Goal: Communication & Community: Answer question/provide support

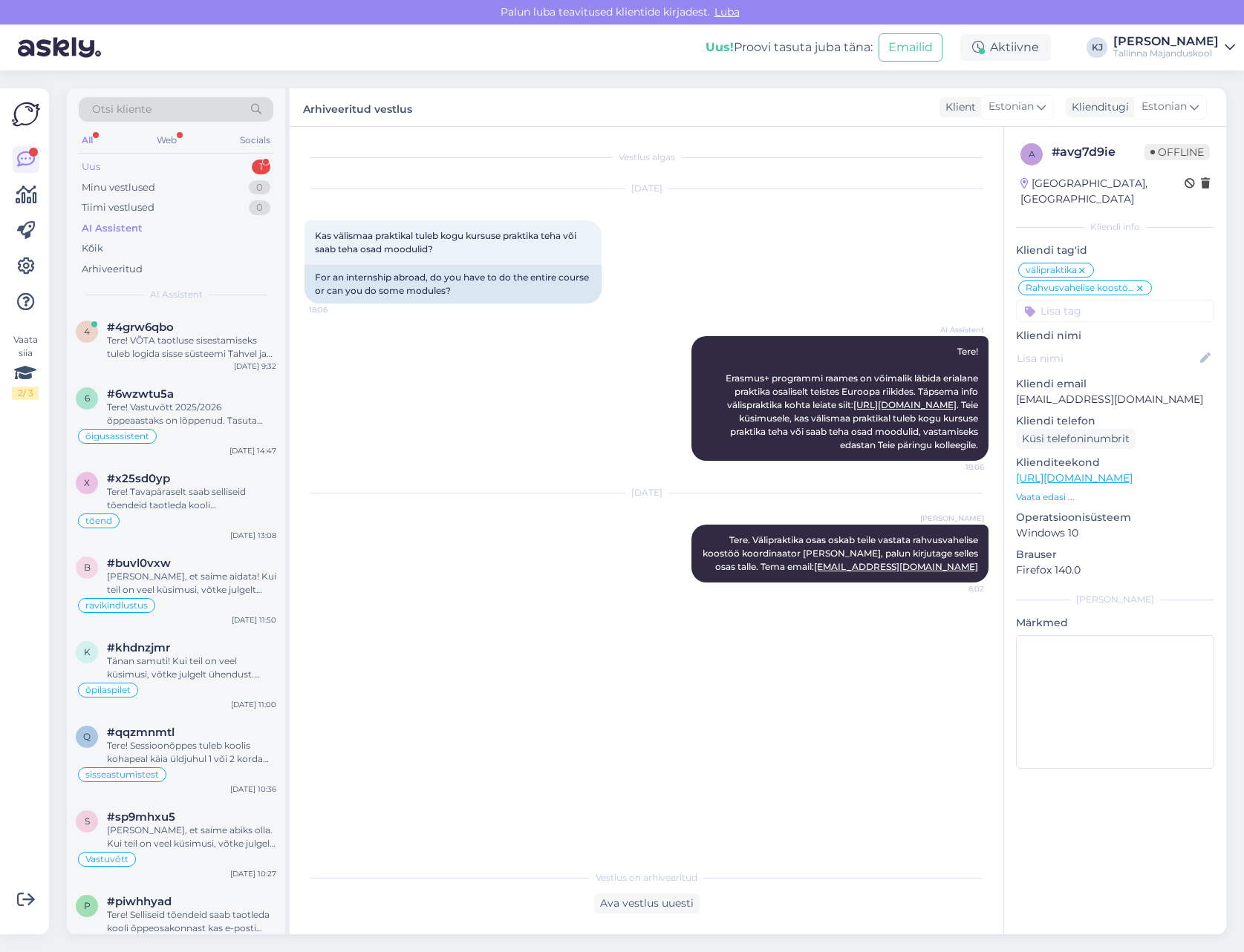
click at [211, 166] on div "Uus 1" at bounding box center [175, 167] width 194 height 21
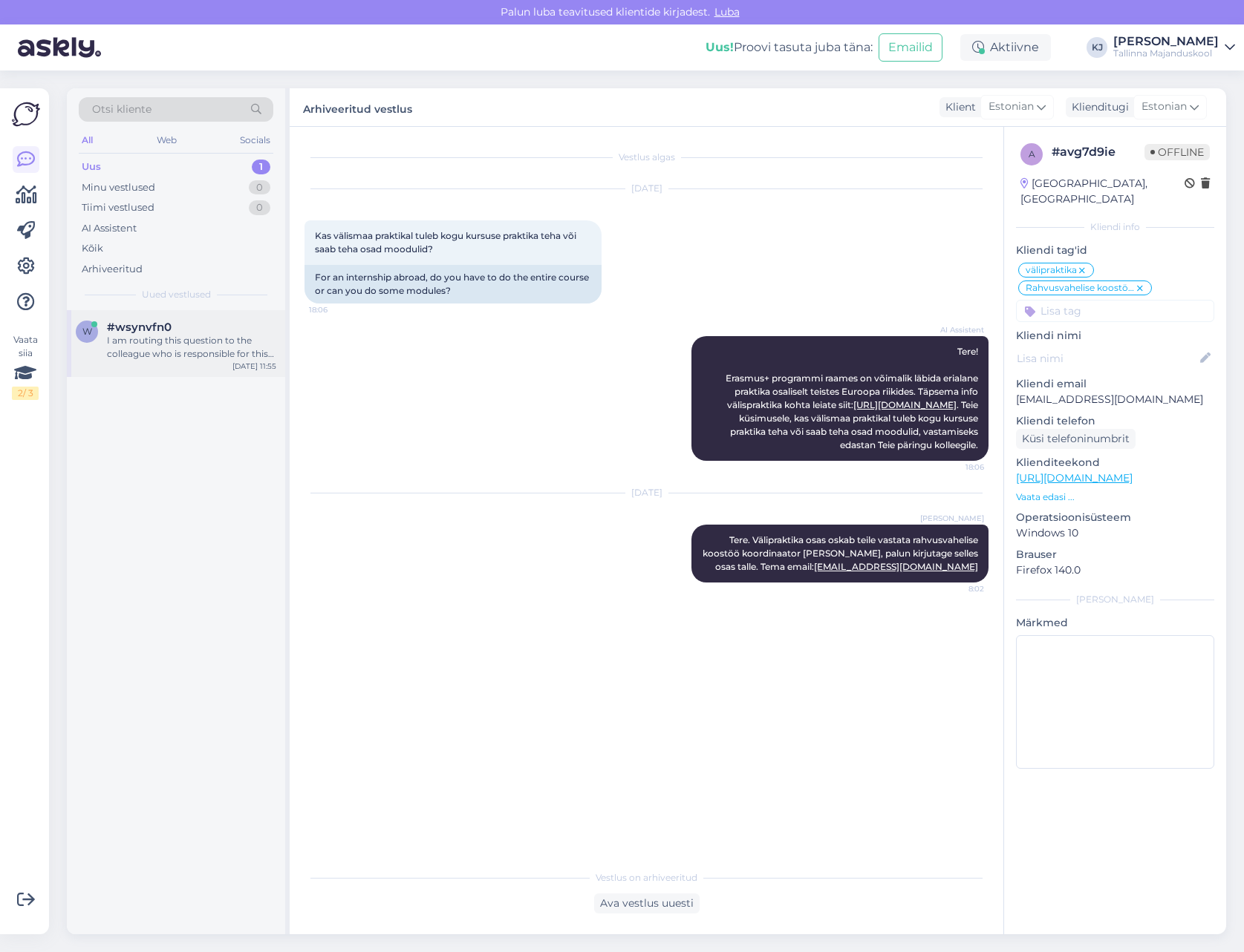
click at [222, 345] on div "I am routing this question to the colleague who is responsible for this topic. …" at bounding box center [191, 347] width 170 height 27
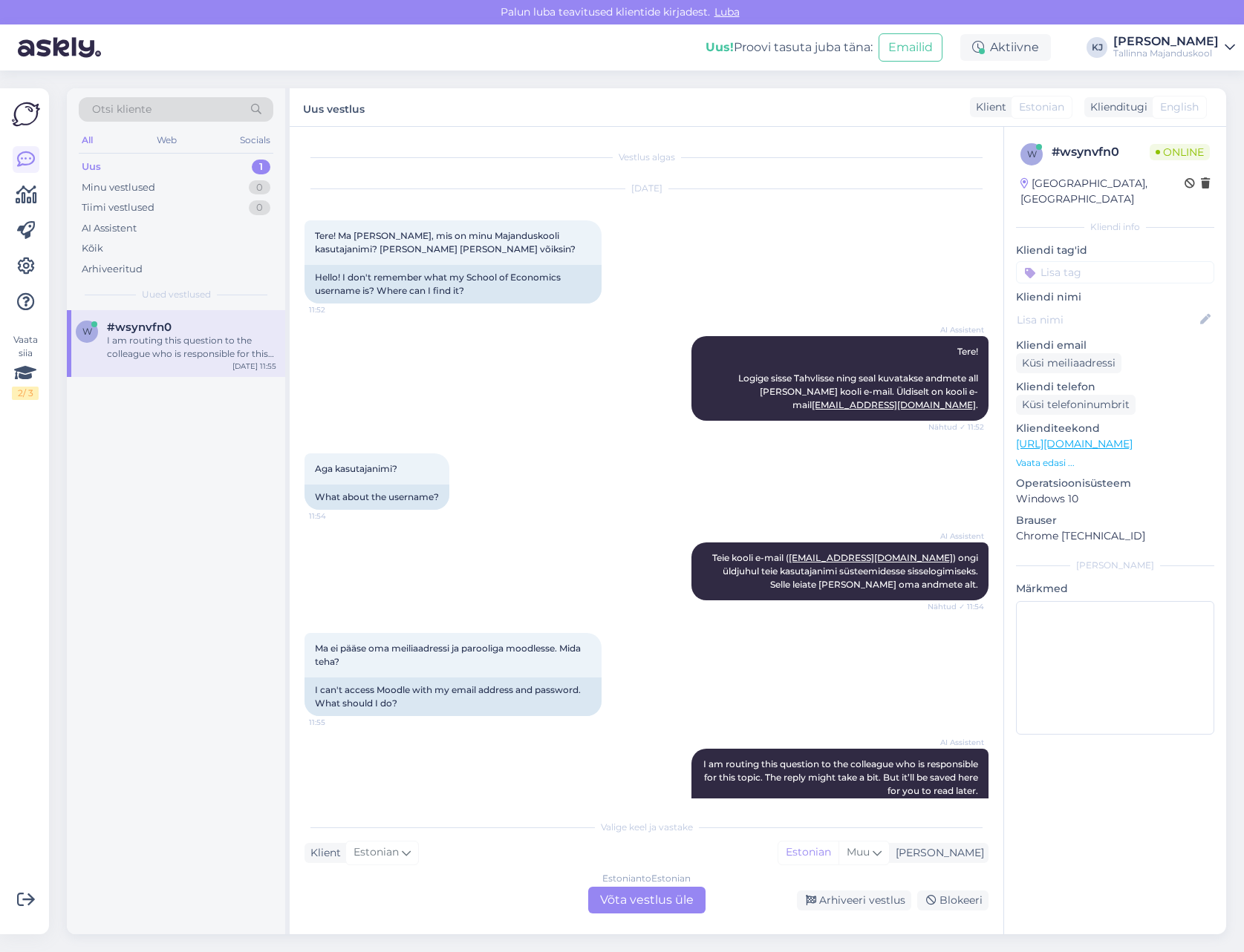
scroll to position [77, 0]
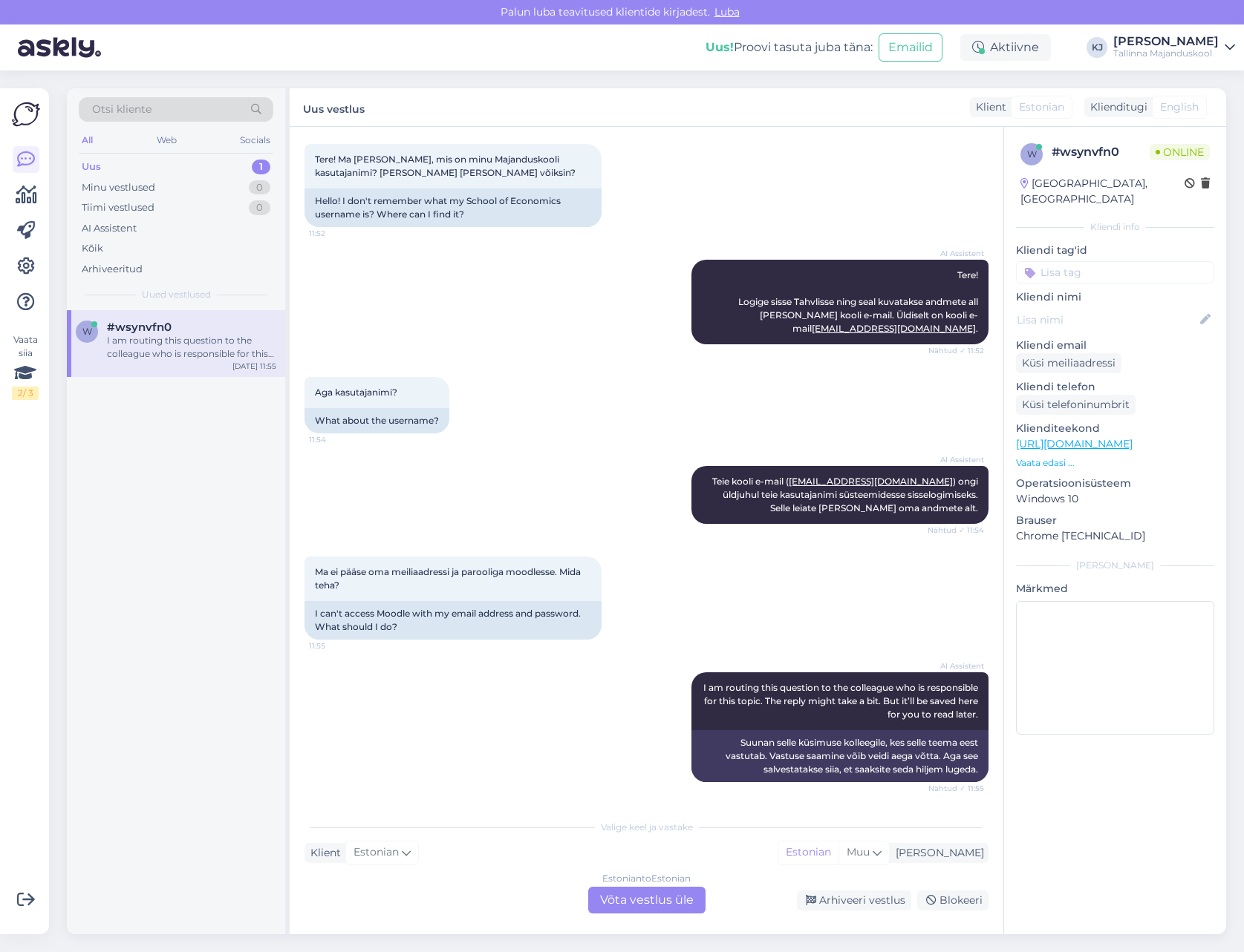
click at [639, 894] on div "Estonian to Estonian Võta vestlus üle" at bounding box center [647, 900] width 117 height 27
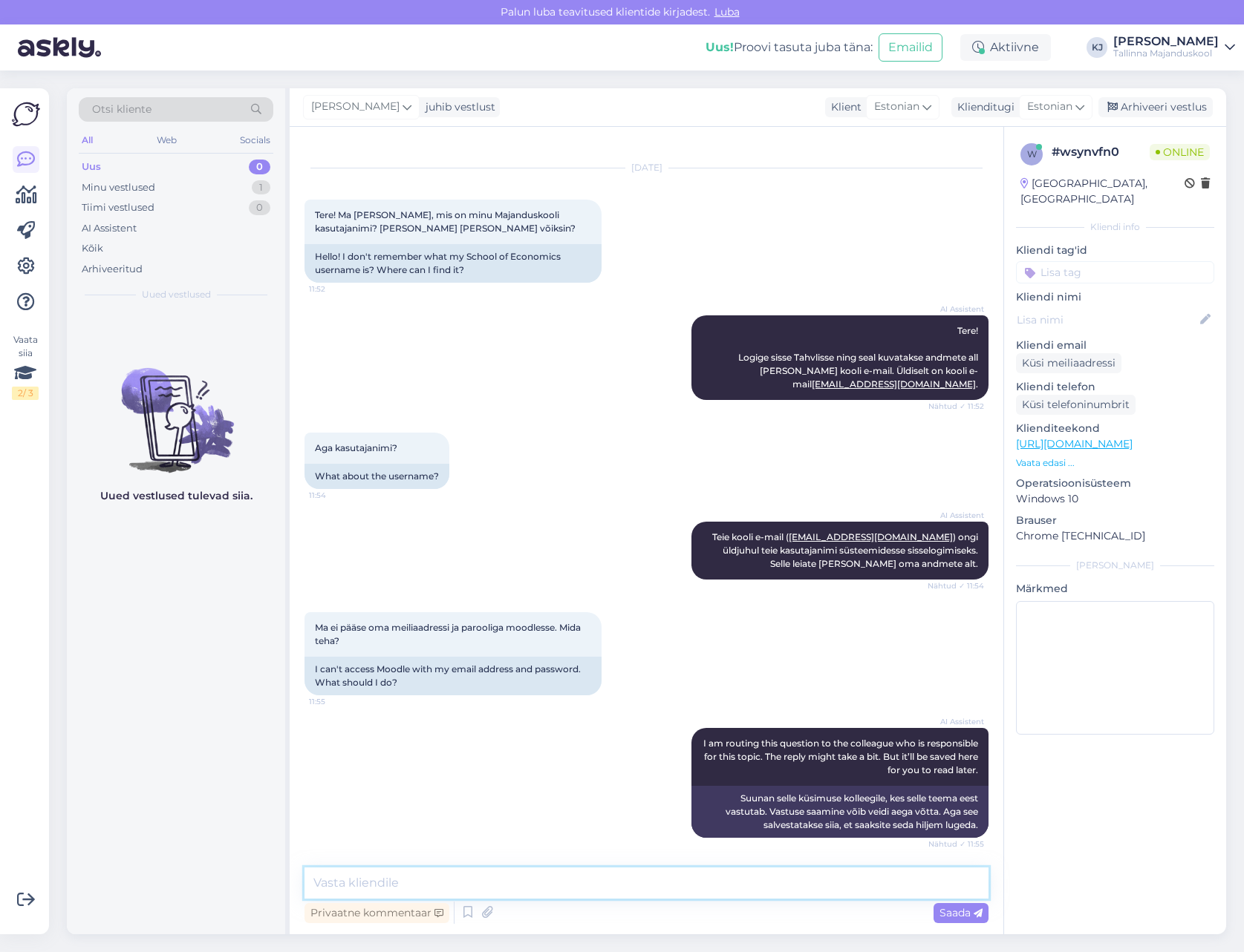
click at [643, 880] on textarea at bounding box center [647, 884] width 684 height 32
click at [853, 886] on textarea "Palun võtke ühendust meie kooli haridustehnoloogidega. nende kontaktid leiate s…" at bounding box center [647, 884] width 684 height 32
paste textarea "[URL][DOMAIN_NAME]"
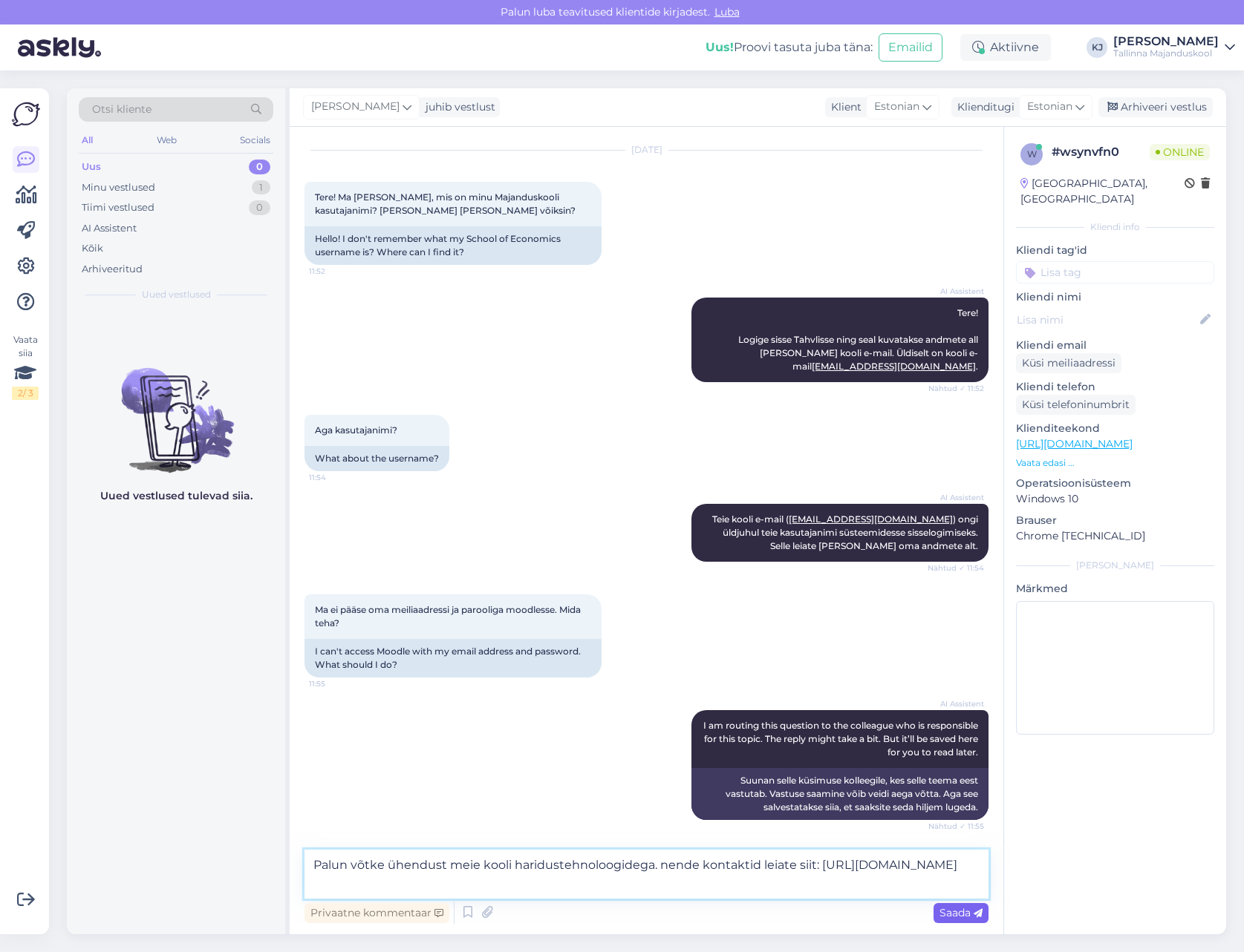
type textarea "Palun võtke ühendust meie kooli haridustehnoloogidega. nende kontaktid leiate s…"
click at [959, 919] on div "Saada" at bounding box center [961, 914] width 55 height 20
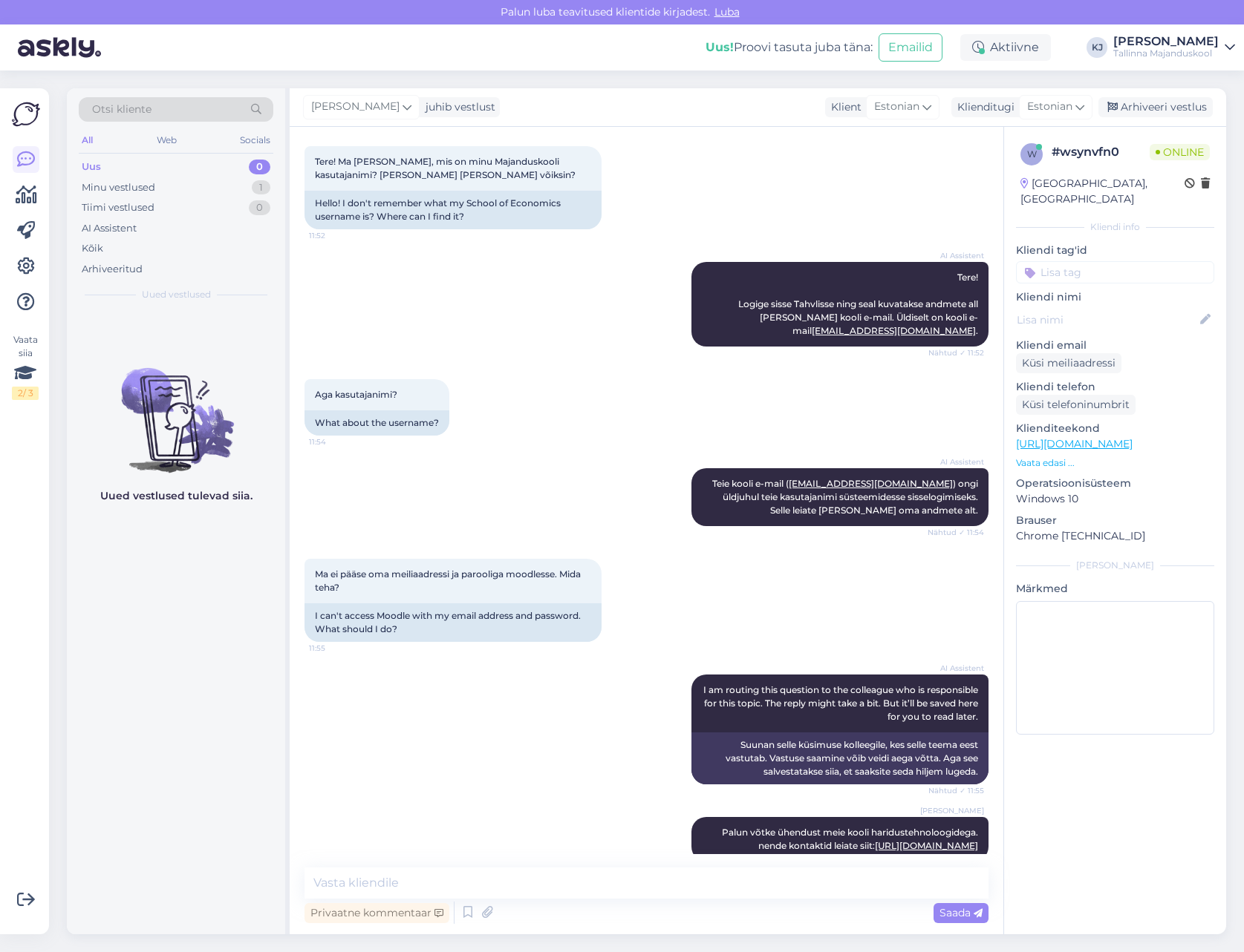
scroll to position [98, 0]
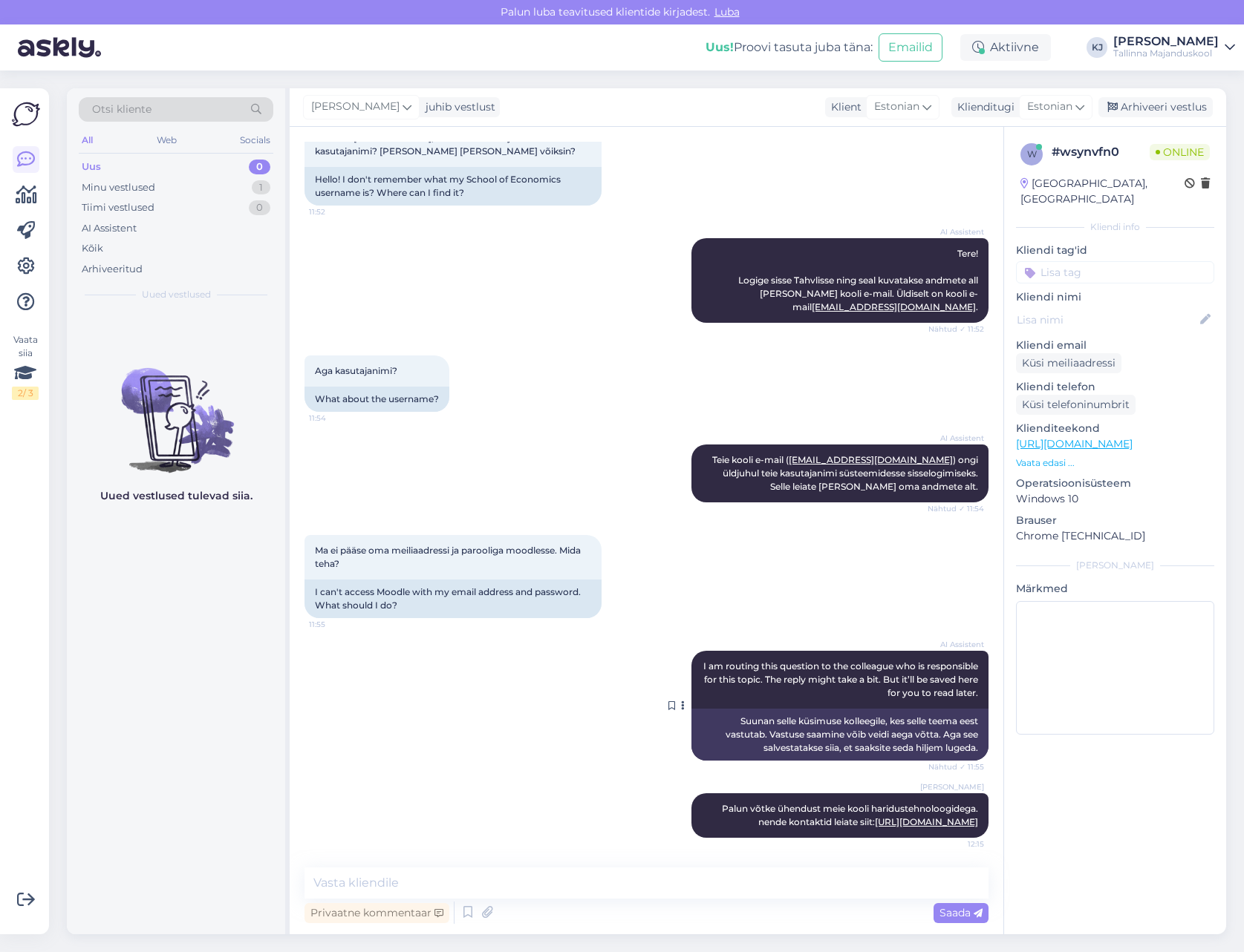
click at [880, 754] on div "Suunan selle küsimuse kolleegile, kes selle teema eest vastutab. Vastuse saamin…" at bounding box center [839, 734] width 297 height 52
click at [1138, 103] on div "Arhiveeri vestlus" at bounding box center [1155, 107] width 114 height 20
